Goal: Navigation & Orientation: Find specific page/section

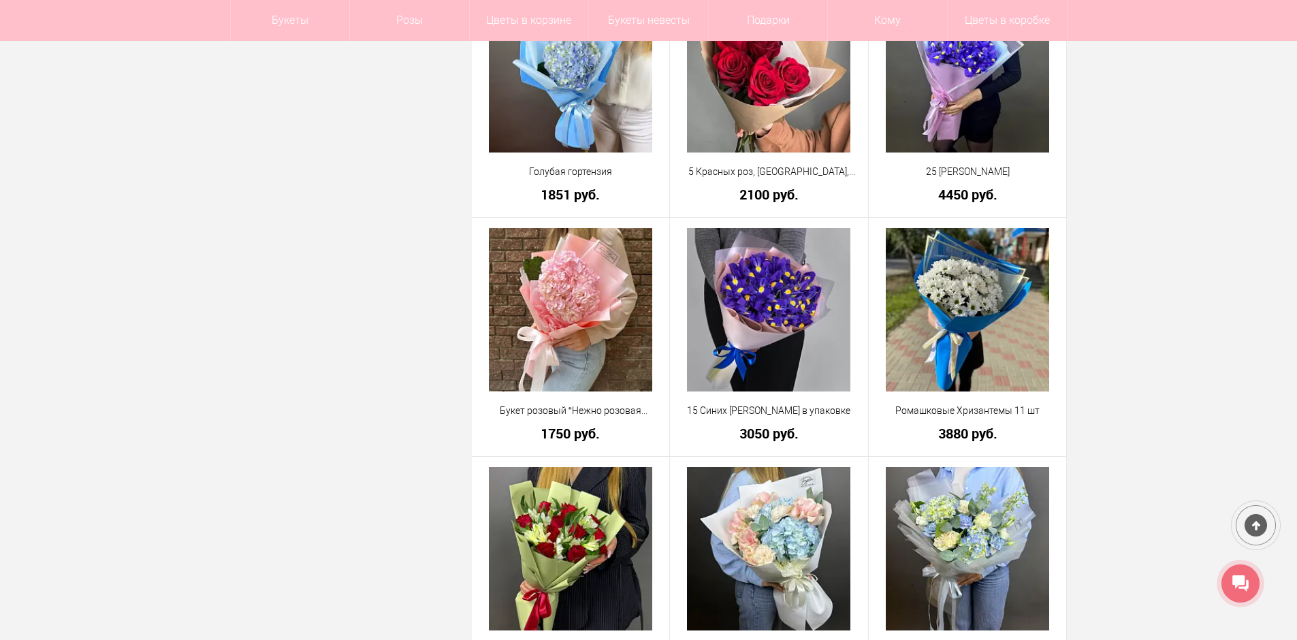
scroll to position [3745, 0]
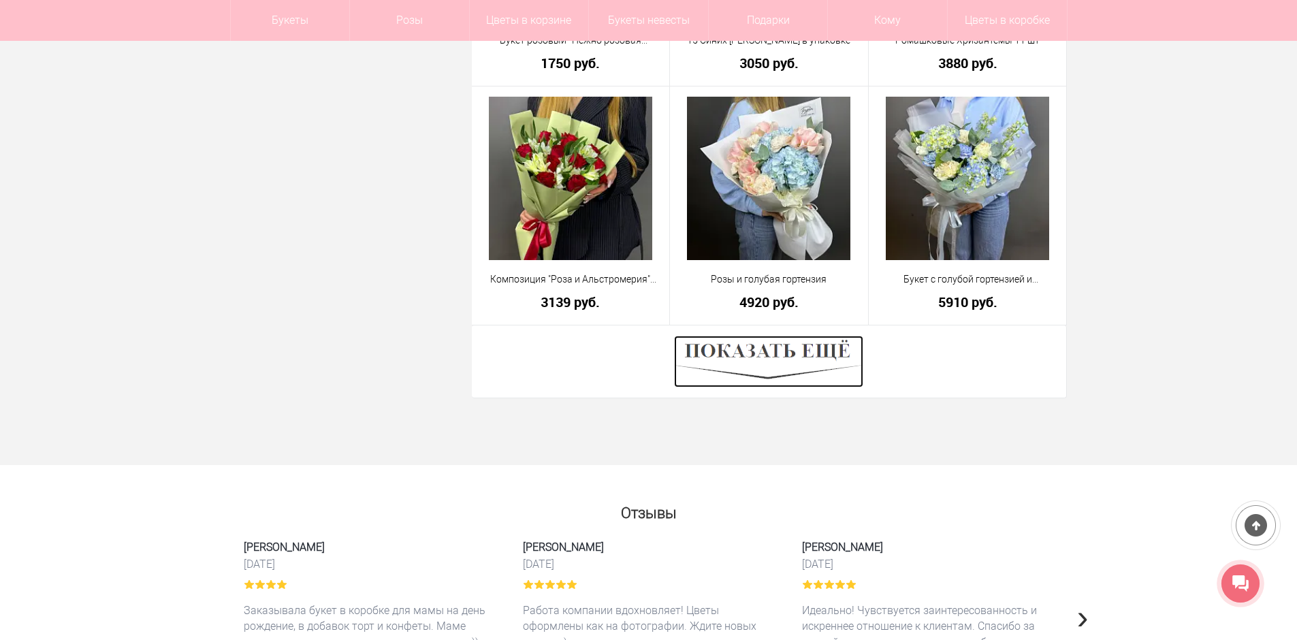
click at [835, 358] on img at bounding box center [768, 362] width 189 height 52
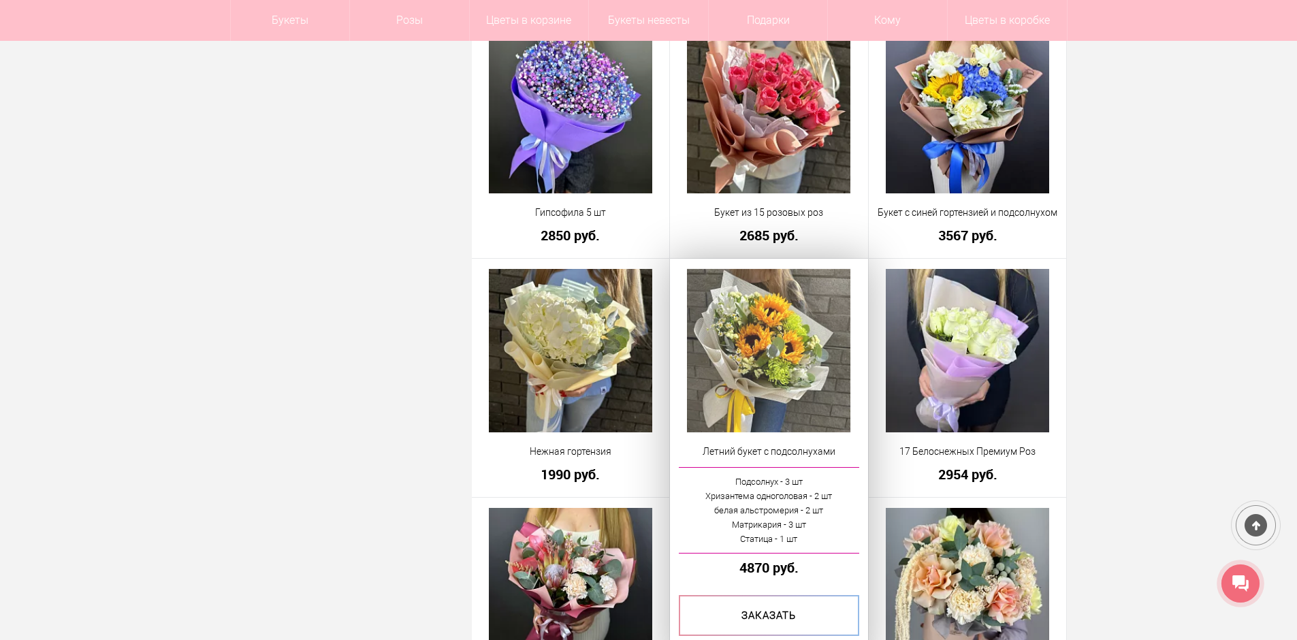
scroll to position [4834, 0]
